Goal: Transaction & Acquisition: Download file/media

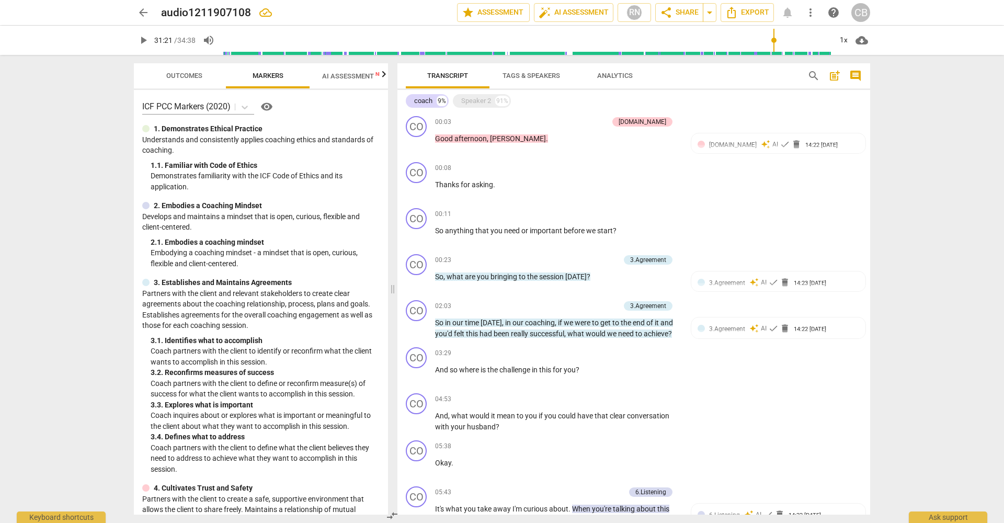
scroll to position [1280, 0]
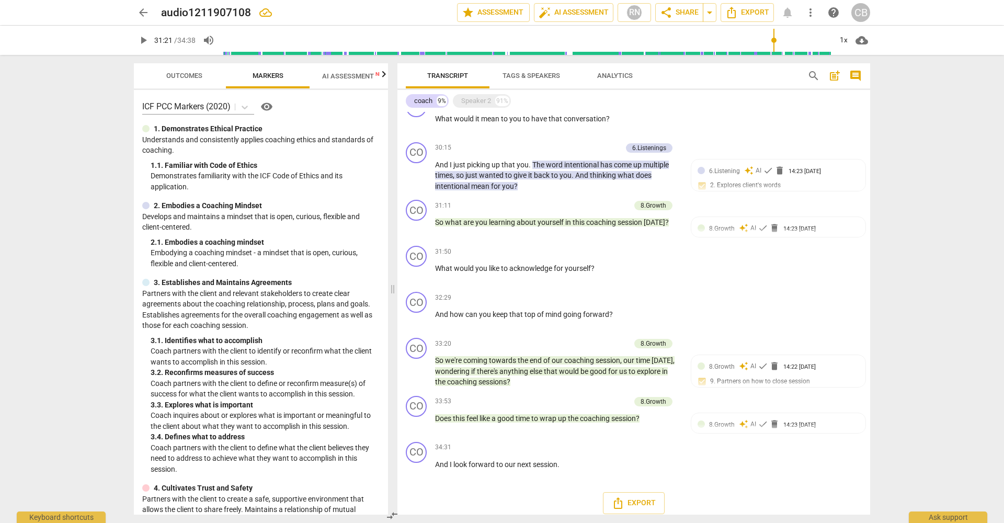
type input "1881"
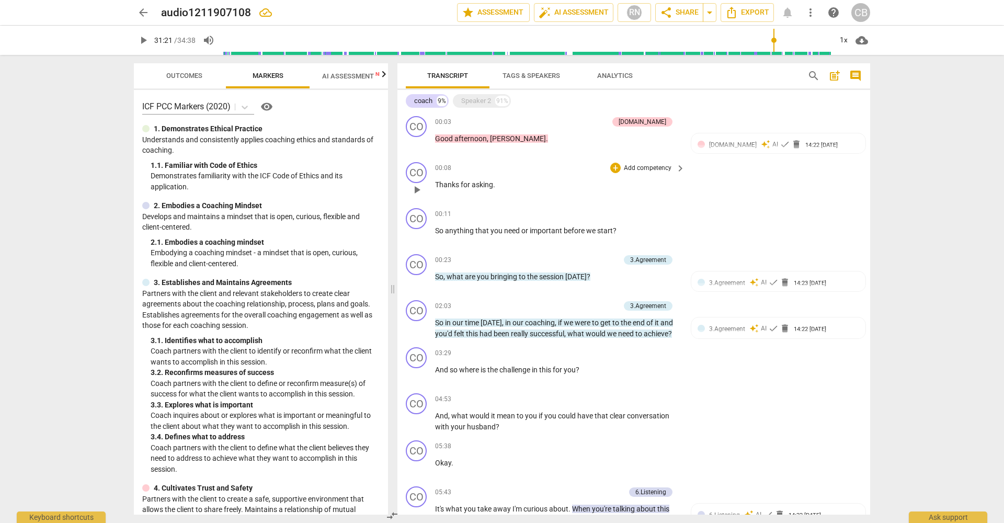
scroll to position [0, 0]
click at [477, 100] on div "Speaker 2" at bounding box center [476, 101] width 30 height 10
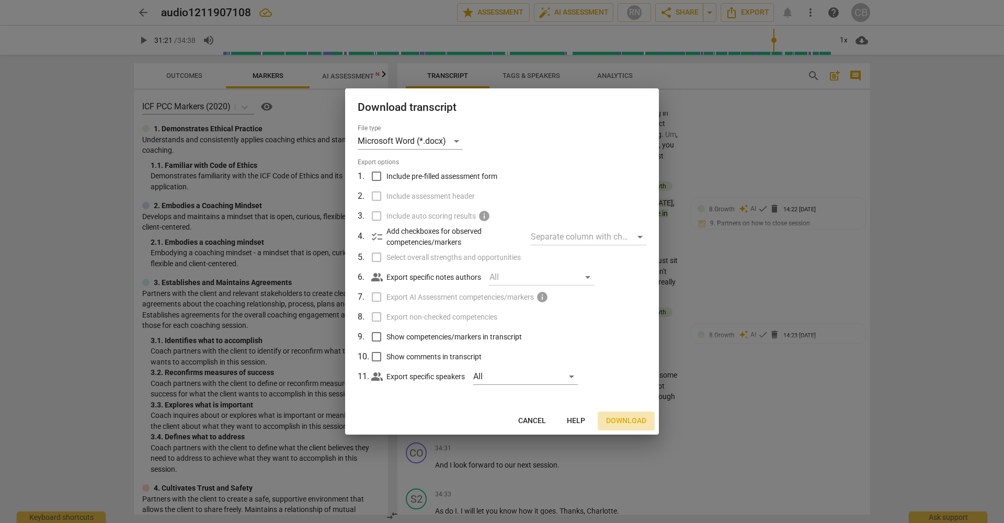
click at [633, 419] on span "Download" at bounding box center [626, 421] width 40 height 10
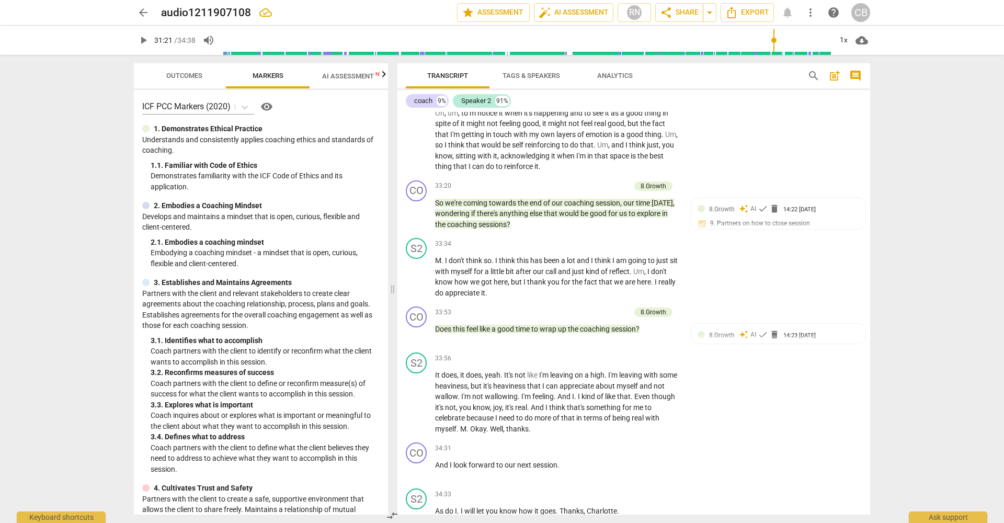
click at [143, 12] on span "arrow_back" at bounding box center [143, 12] width 13 height 13
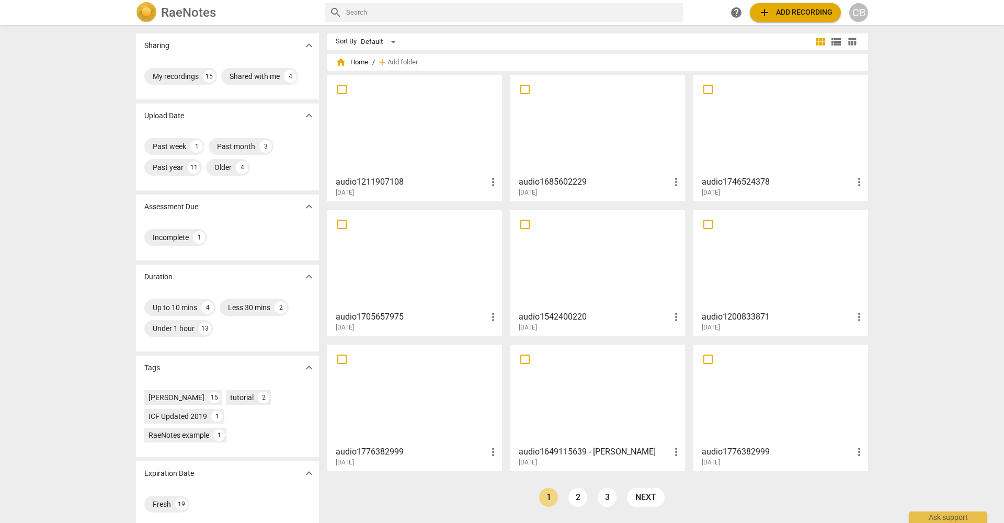
click at [742, 290] on div at bounding box center [780, 259] width 167 height 93
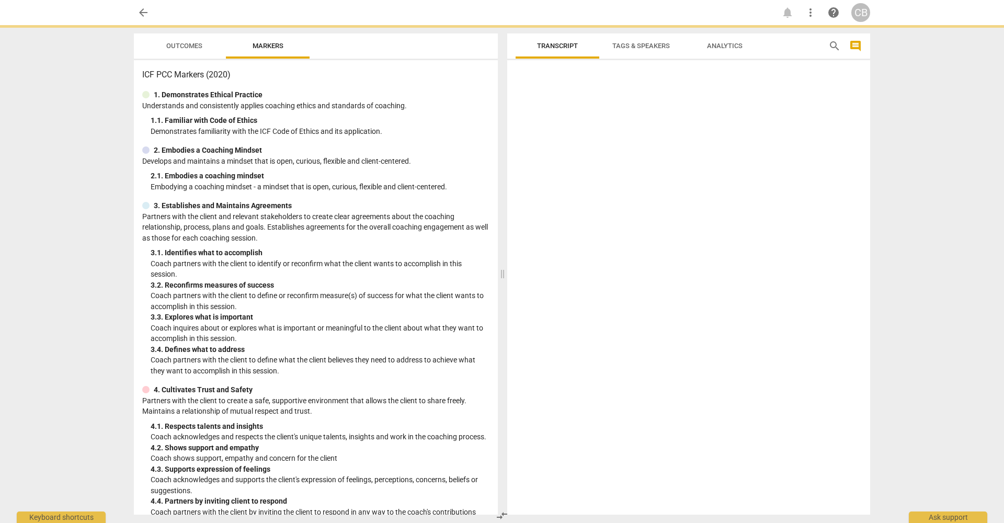
click at [743, 290] on div at bounding box center [688, 289] width 363 height 450
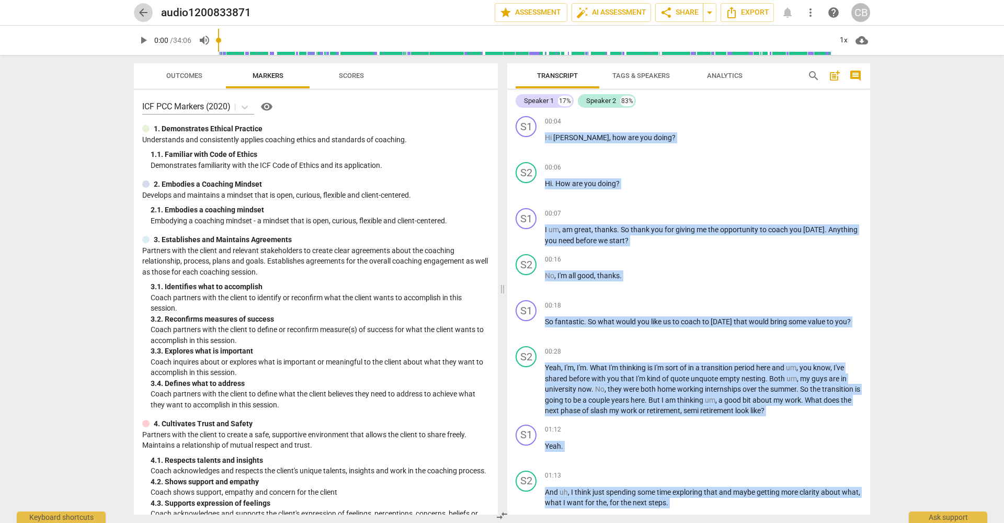
click at [143, 15] on span "arrow_back" at bounding box center [143, 12] width 13 height 13
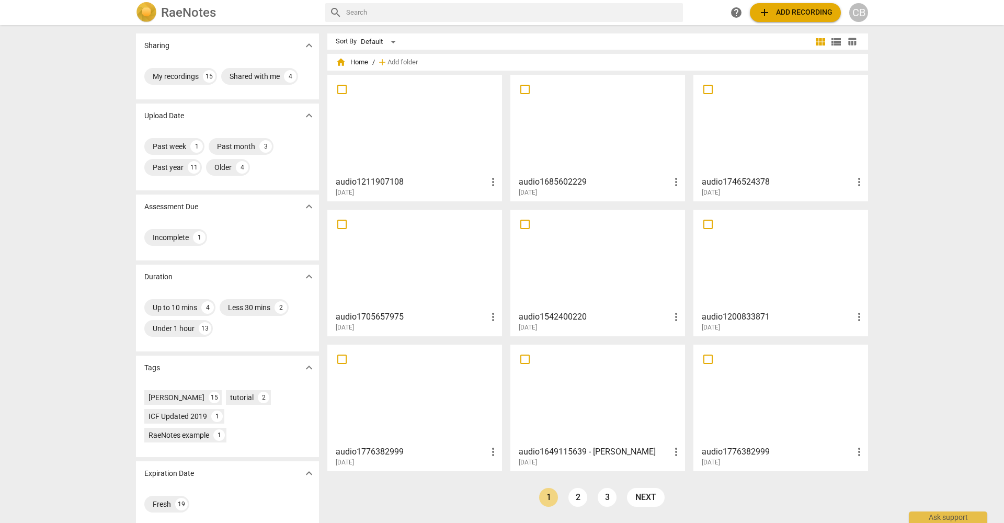
click at [556, 267] on div at bounding box center [597, 259] width 167 height 93
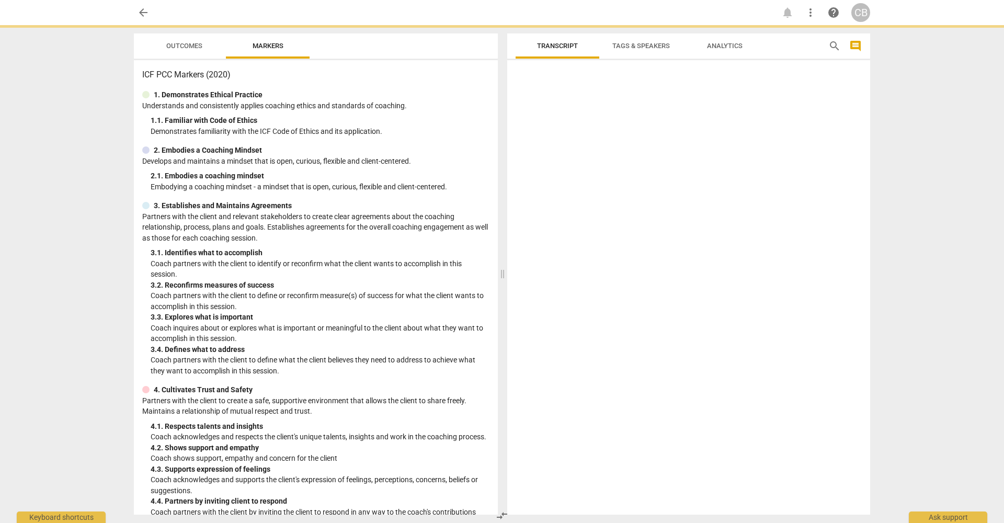
click at [556, 267] on div at bounding box center [688, 289] width 363 height 450
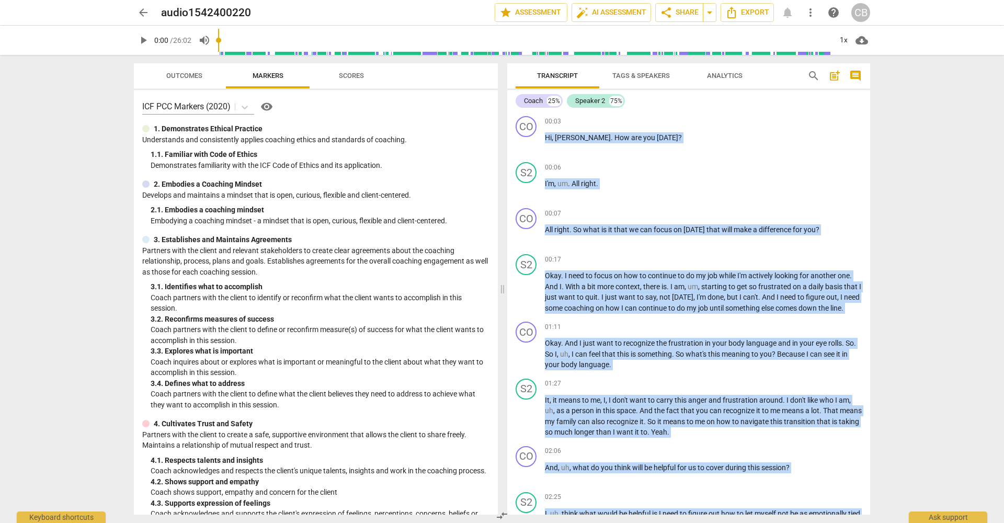
click at [143, 10] on span "arrow_back" at bounding box center [143, 12] width 13 height 13
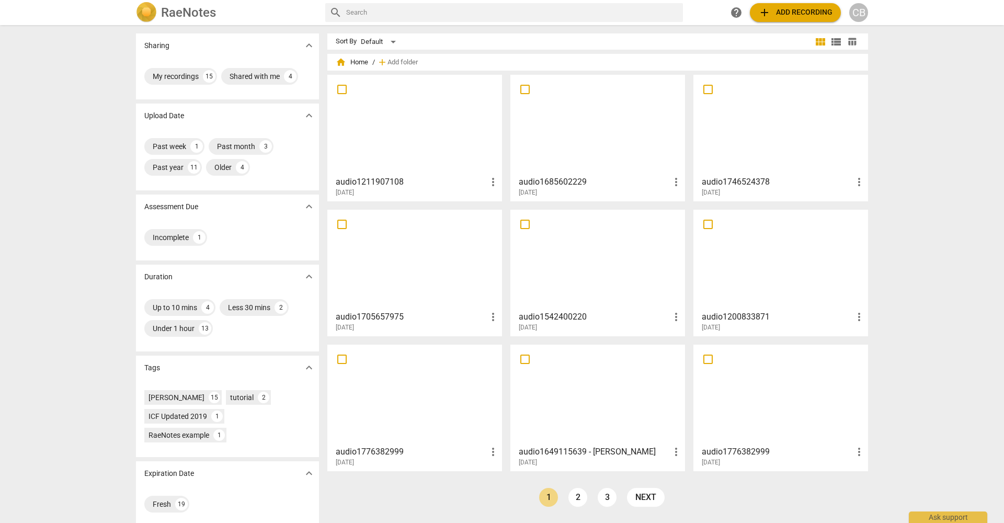
click at [399, 279] on div at bounding box center [414, 259] width 167 height 93
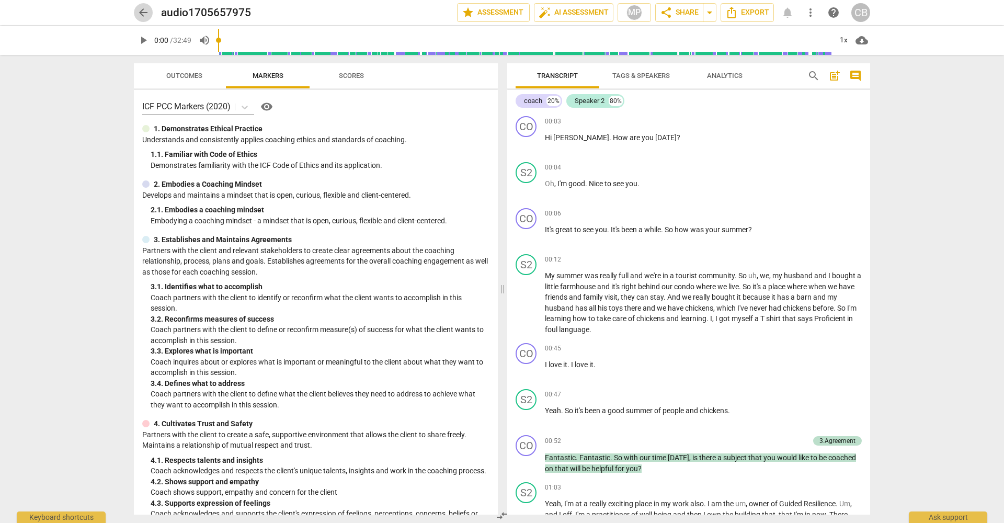
click at [141, 14] on span "arrow_back" at bounding box center [143, 12] width 13 height 13
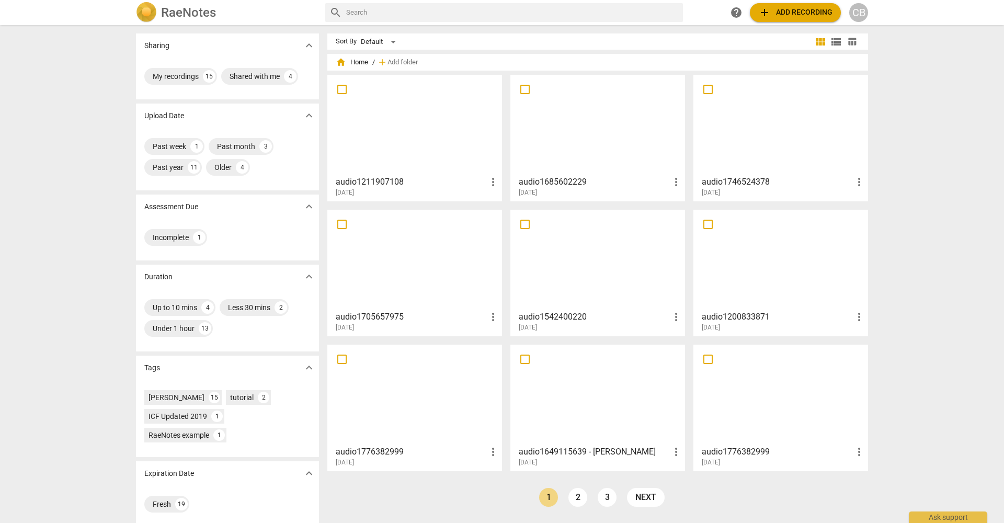
click at [416, 414] on div at bounding box center [414, 394] width 167 height 93
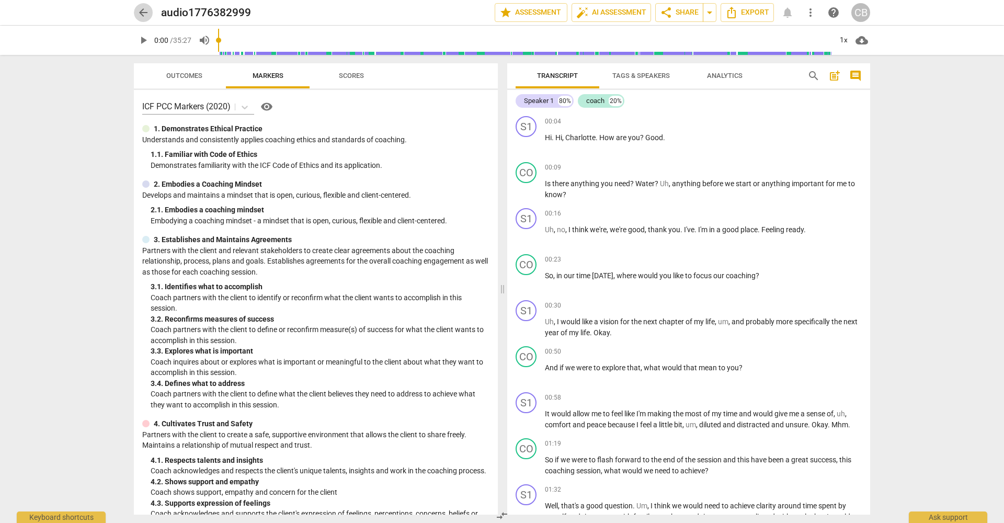
click at [141, 13] on span "arrow_back" at bounding box center [143, 12] width 13 height 13
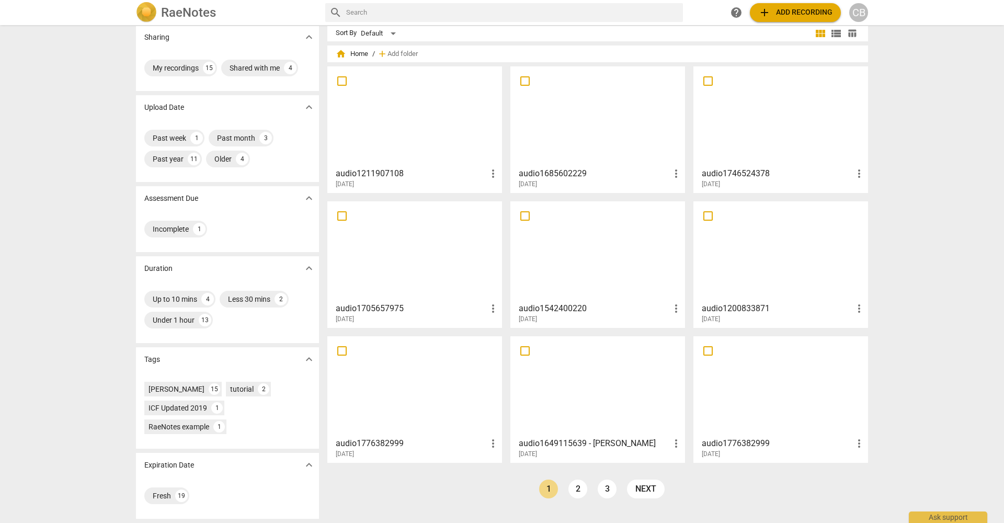
scroll to position [8, 0]
click at [592, 380] on div at bounding box center [597, 386] width 167 height 93
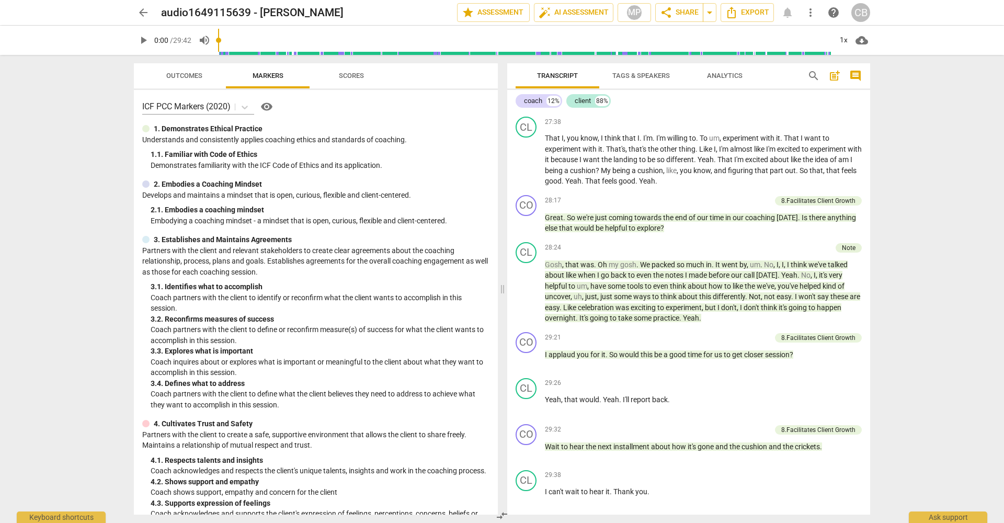
scroll to position [4635, 0]
click at [684, 522] on span "Export" at bounding box center [689, 531] width 44 height 13
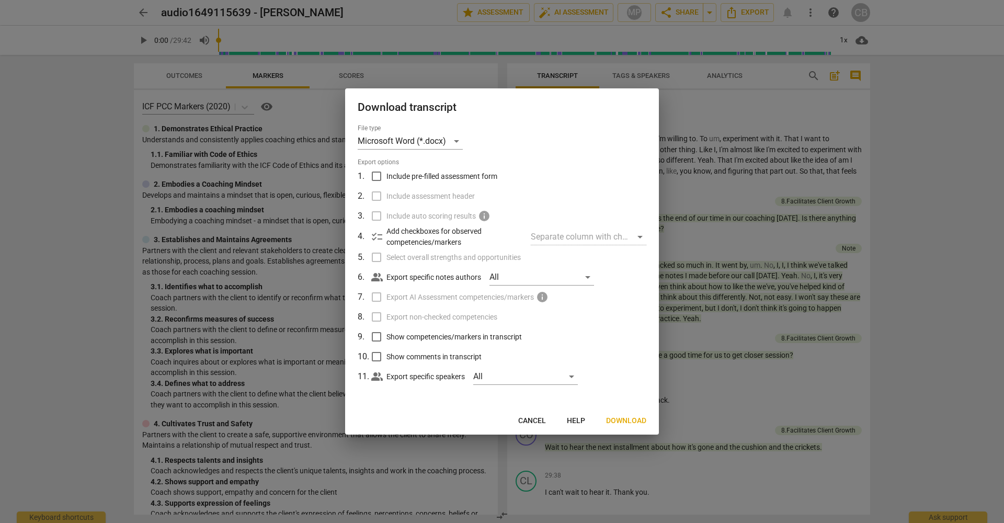
click at [626, 419] on span "Download" at bounding box center [626, 421] width 40 height 10
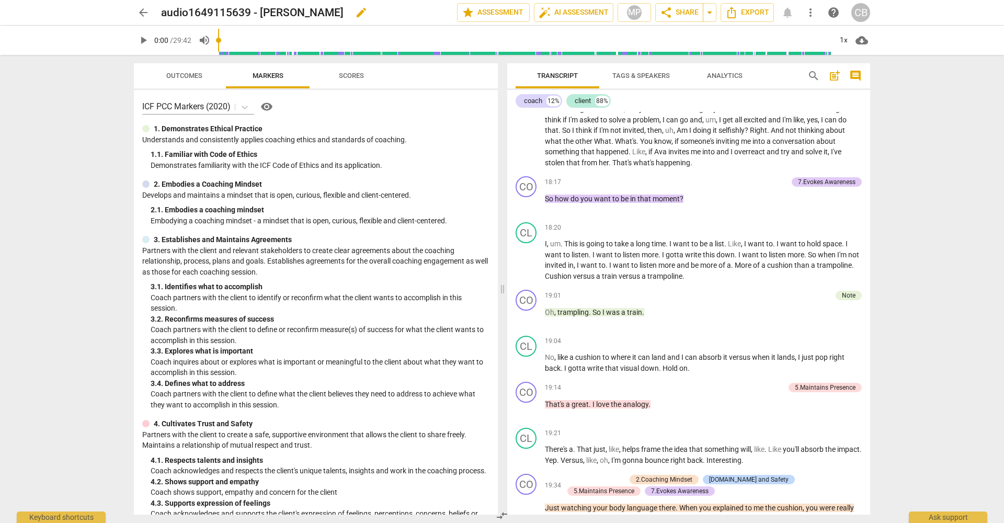
scroll to position [3022, 0]
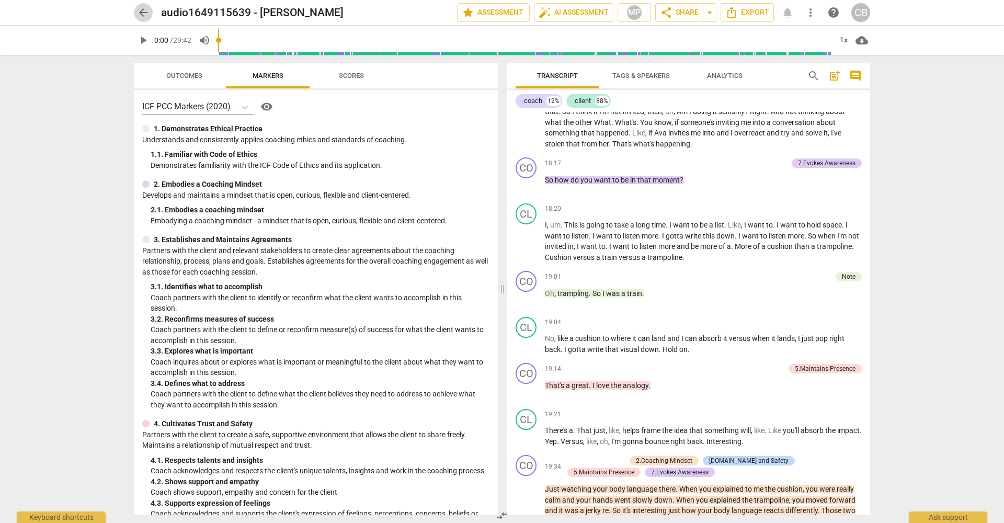
click at [143, 13] on span "arrow_back" at bounding box center [143, 12] width 13 height 13
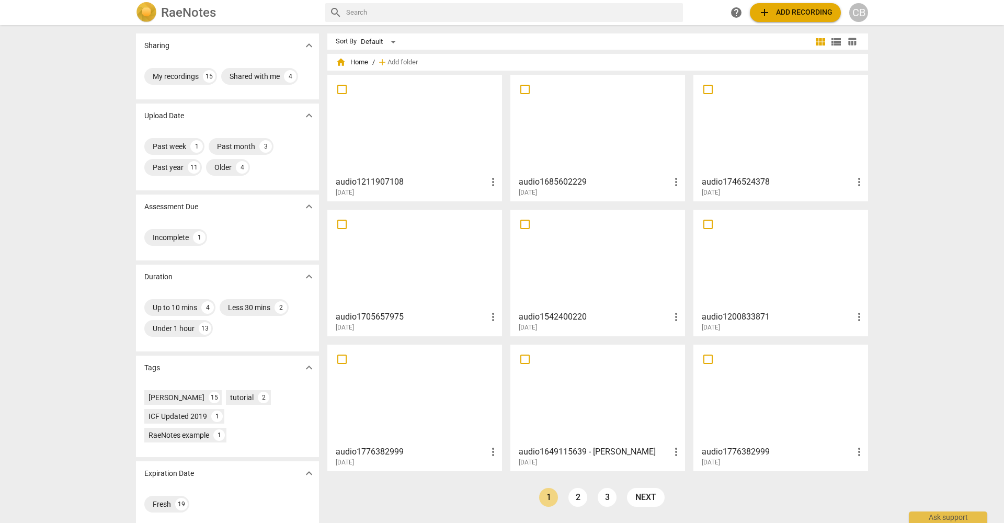
click at [753, 290] on div at bounding box center [780, 259] width 167 height 93
click at [584, 427] on div at bounding box center [597, 394] width 167 height 93
